Goal: Task Accomplishment & Management: Manage account settings

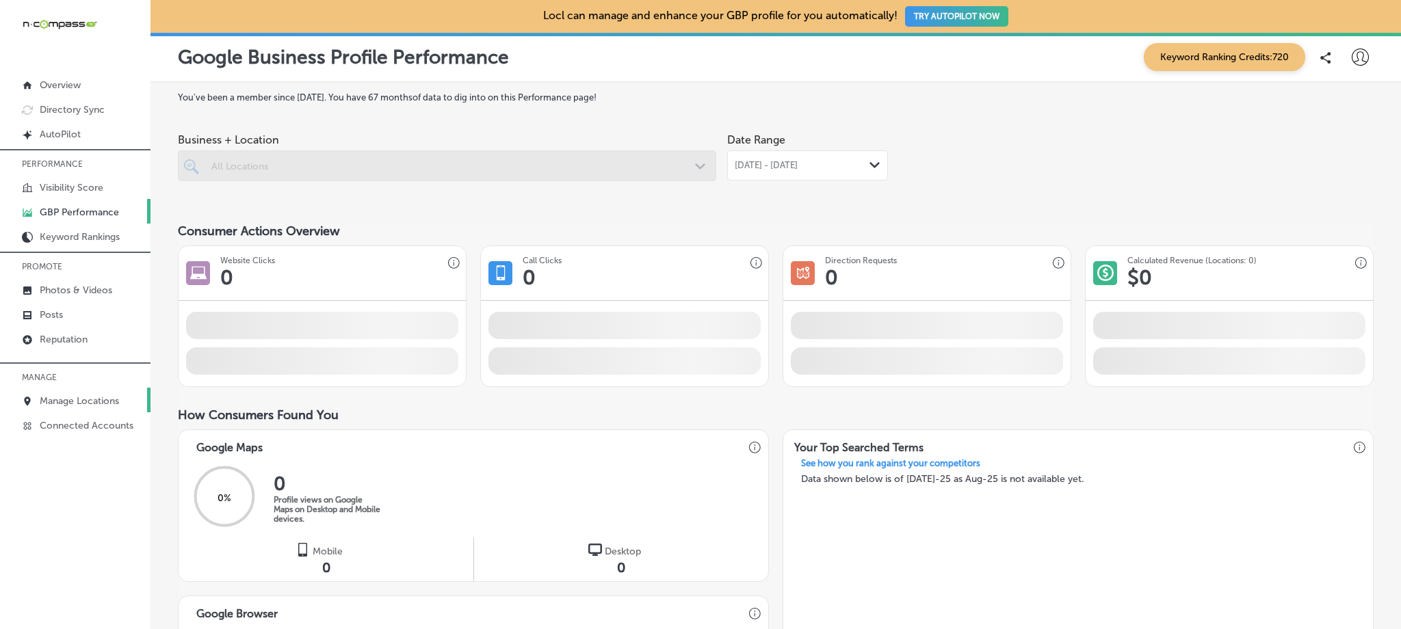
click at [75, 398] on p "Manage Locations" at bounding box center [79, 401] width 79 height 12
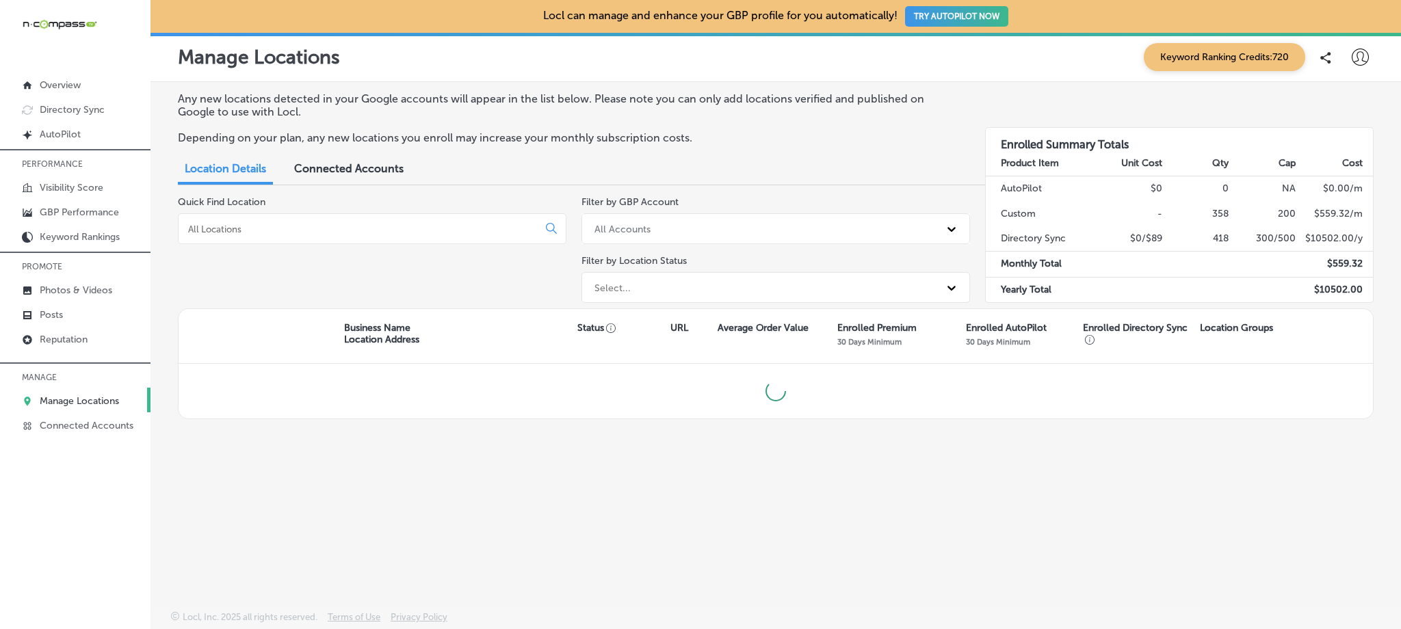
click at [248, 233] on input at bounding box center [361, 229] width 348 height 12
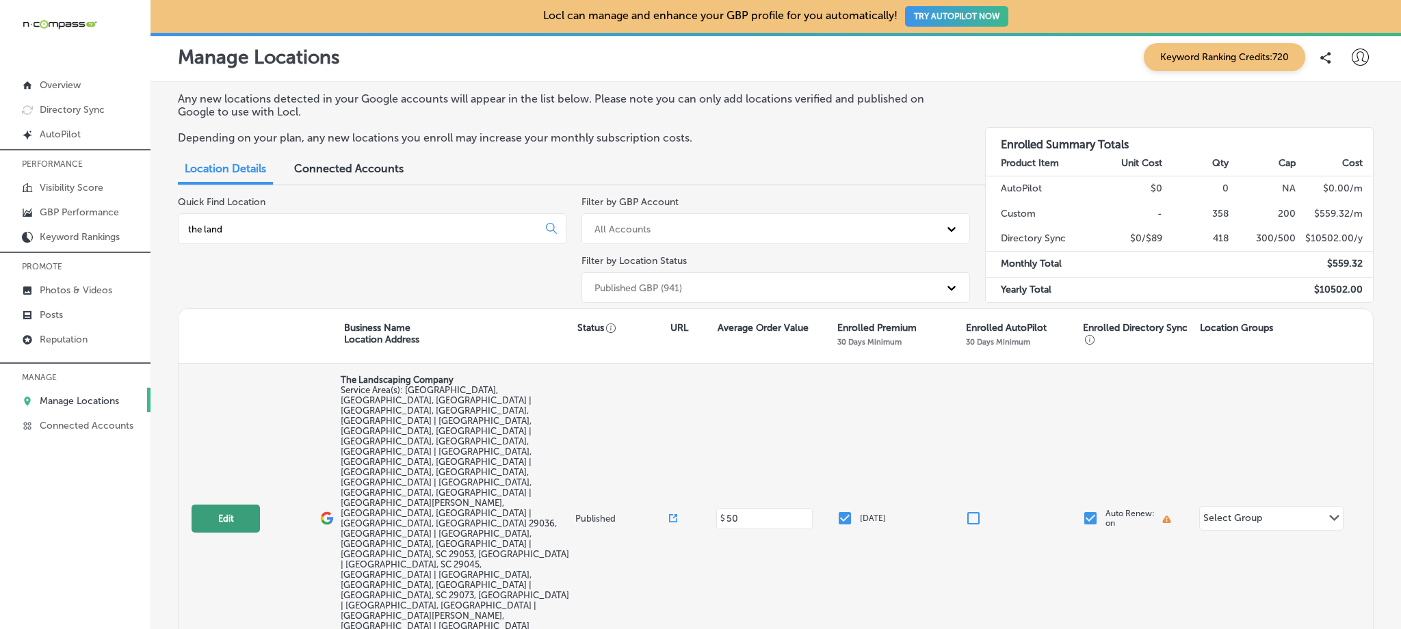
type input "the land"
click at [234, 505] on button "Edit" at bounding box center [225, 519] width 68 height 28
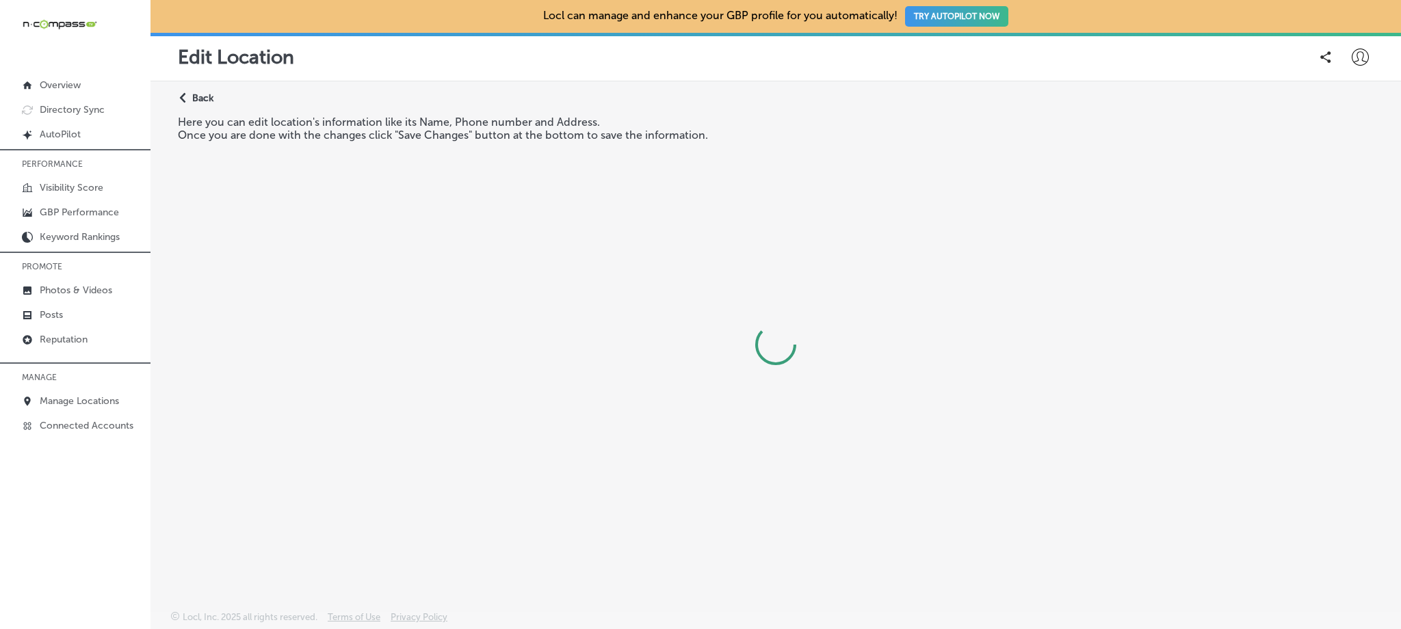
select select "US"
